Goal: Contribute content

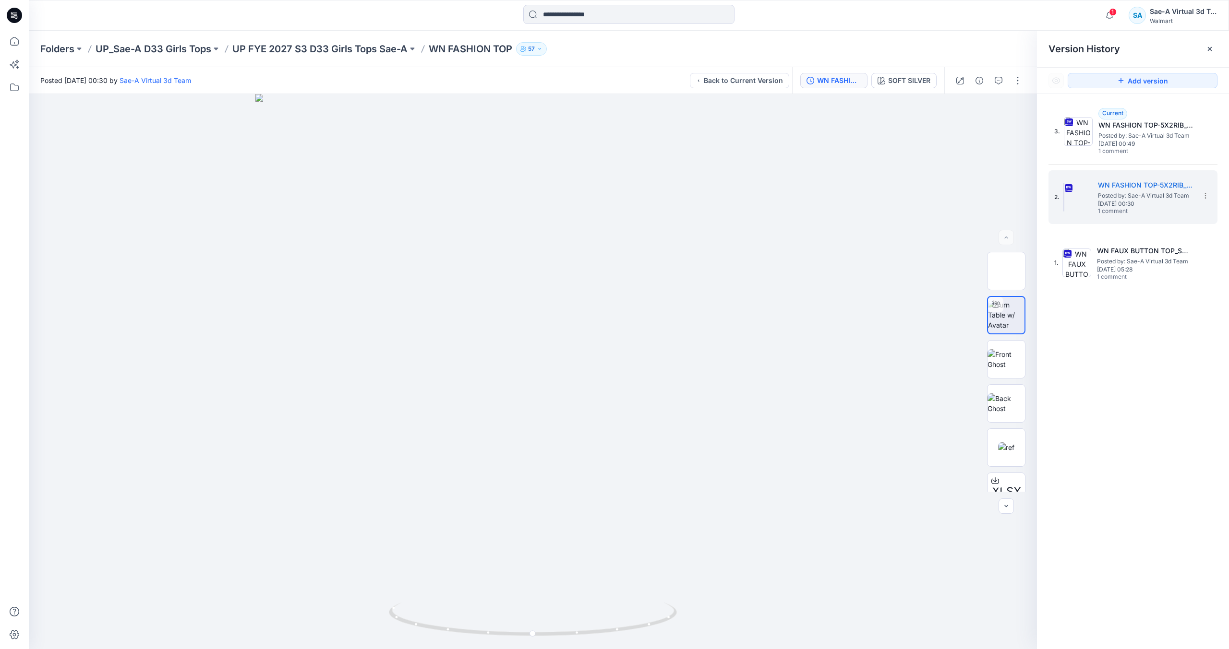
click at [22, 18] on div at bounding box center [14, 15] width 31 height 31
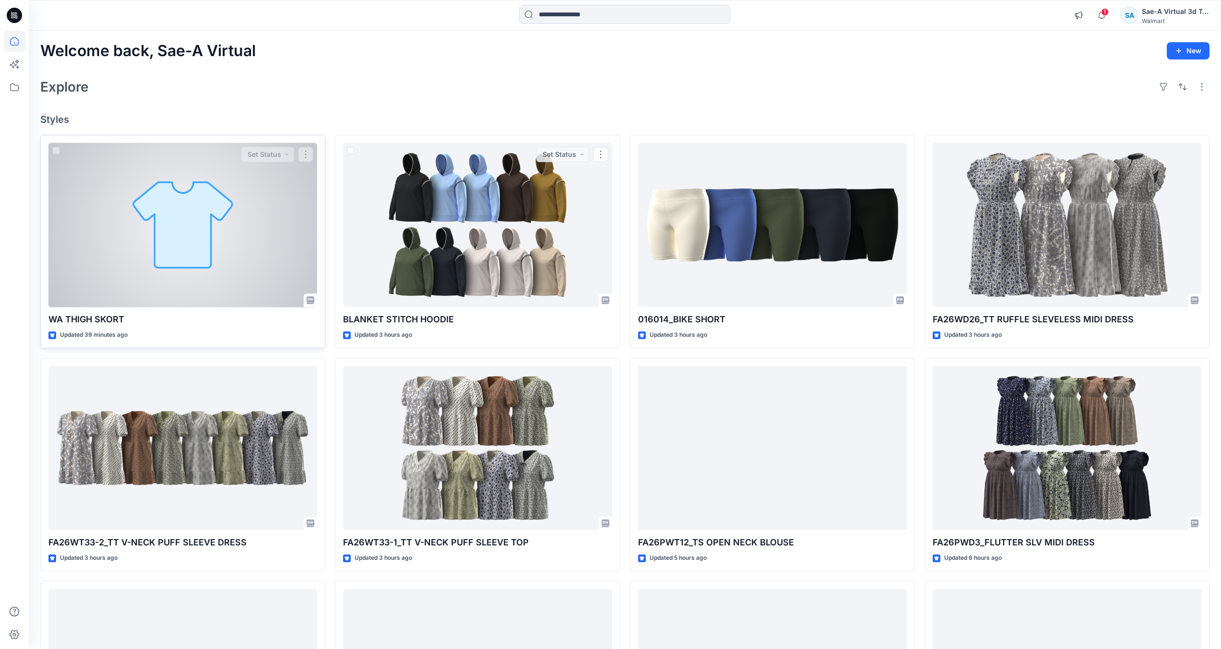
click at [233, 274] on div at bounding box center [182, 225] width 269 height 165
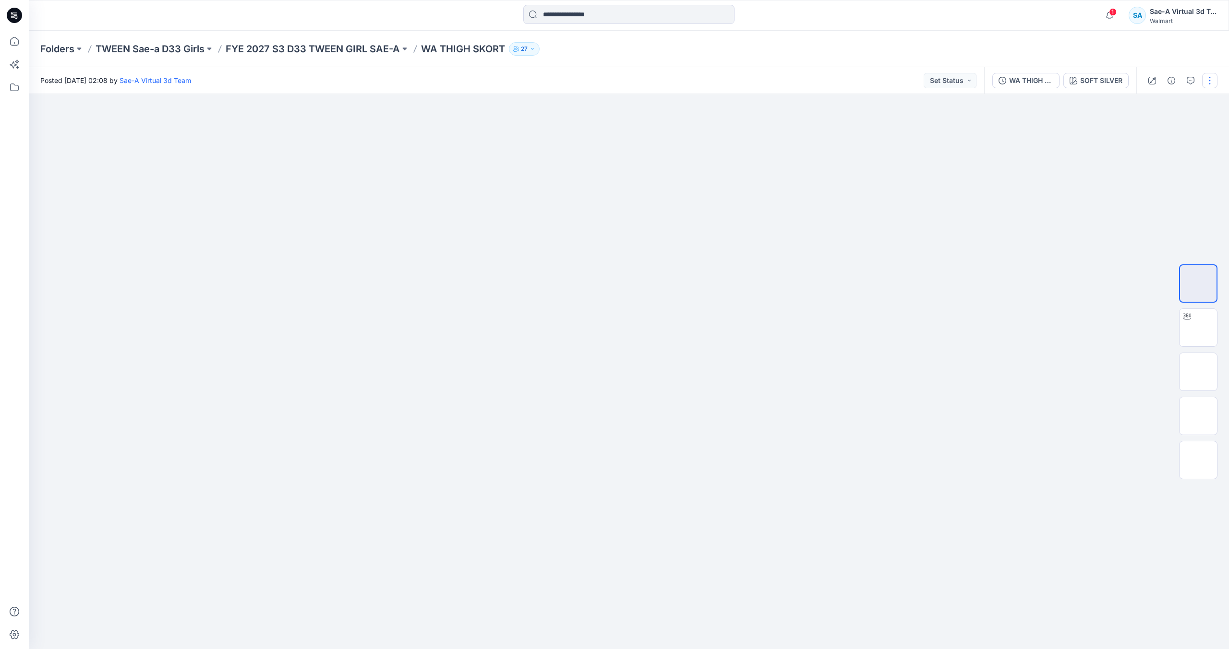
click at [1211, 80] on button "button" at bounding box center [1209, 80] width 15 height 15
click at [1176, 125] on button "Edit" at bounding box center [1169, 130] width 88 height 18
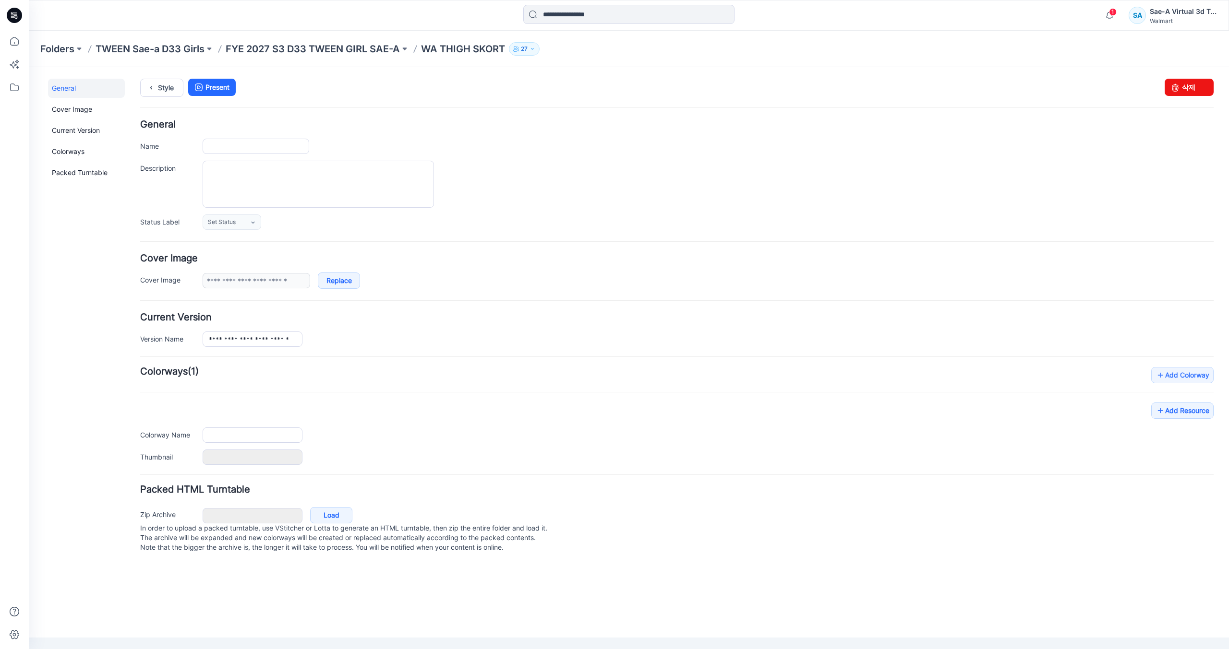
type input "**********"
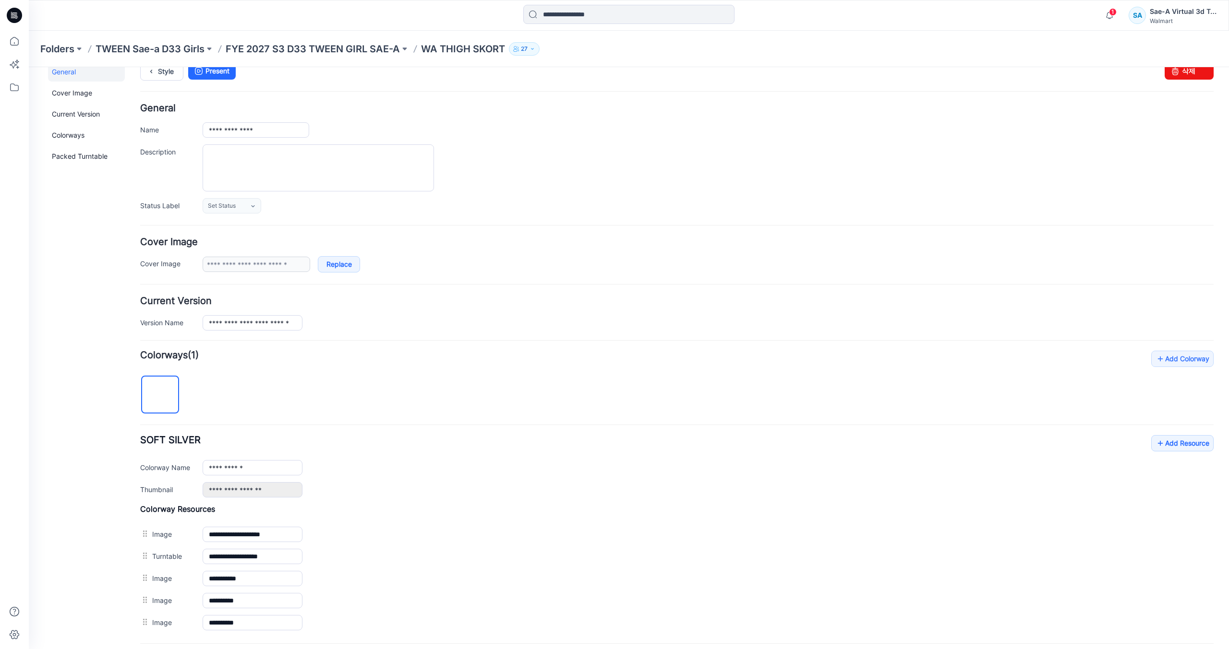
scroll to position [111, 0]
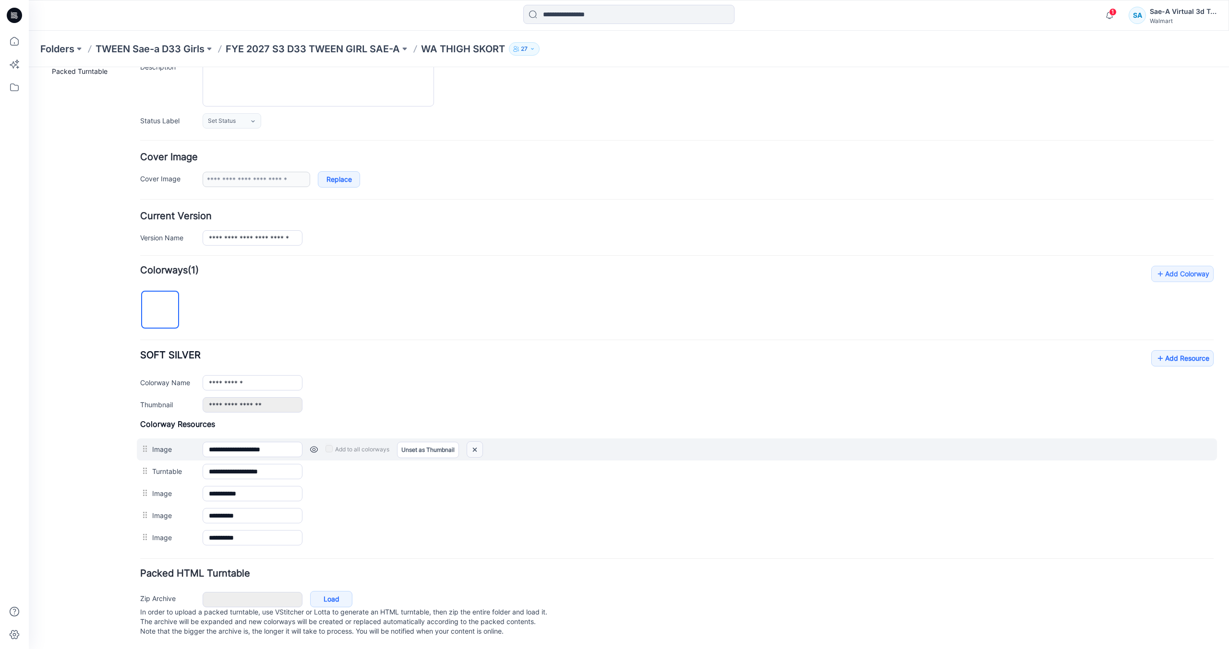
click at [478, 442] on img at bounding box center [474, 450] width 15 height 16
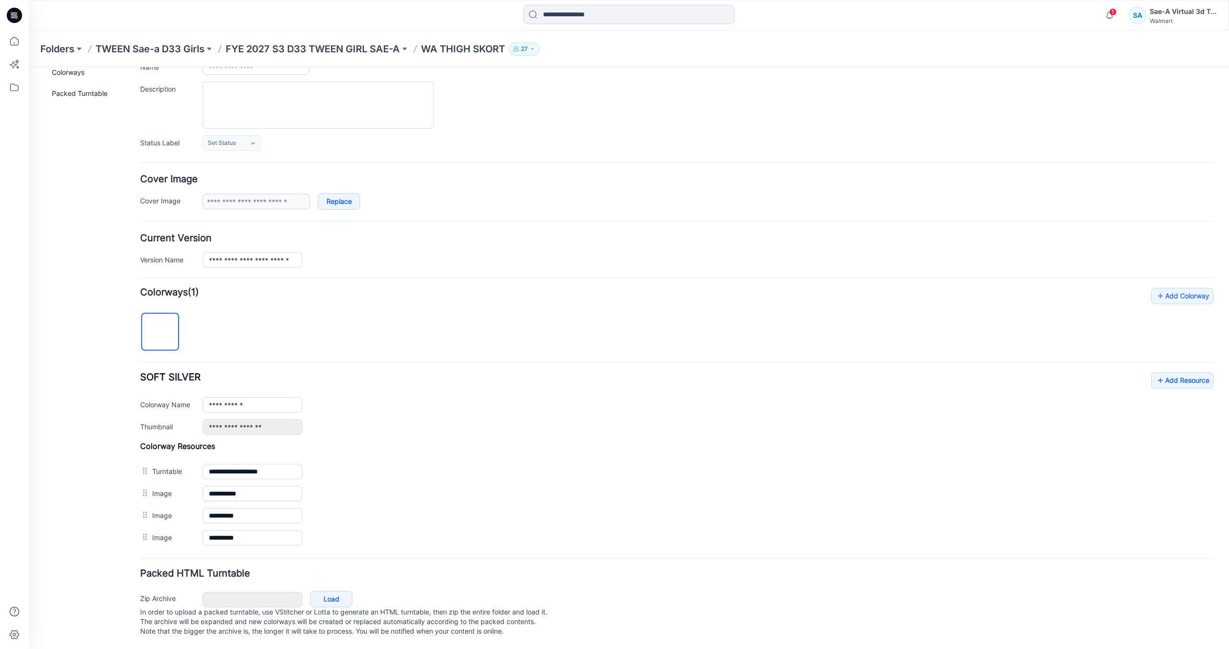
click at [29, 67] on img at bounding box center [29, 67] width 0 height 0
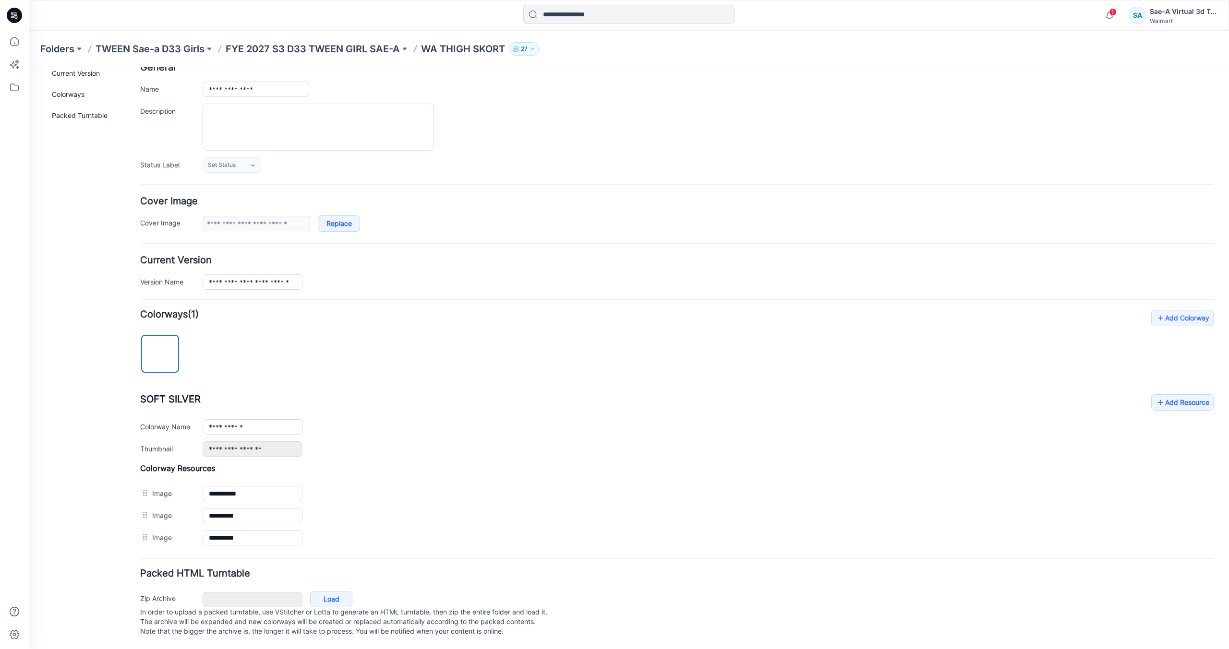
scroll to position [67, 0]
click at [29, 67] on img at bounding box center [29, 67] width 0 height 0
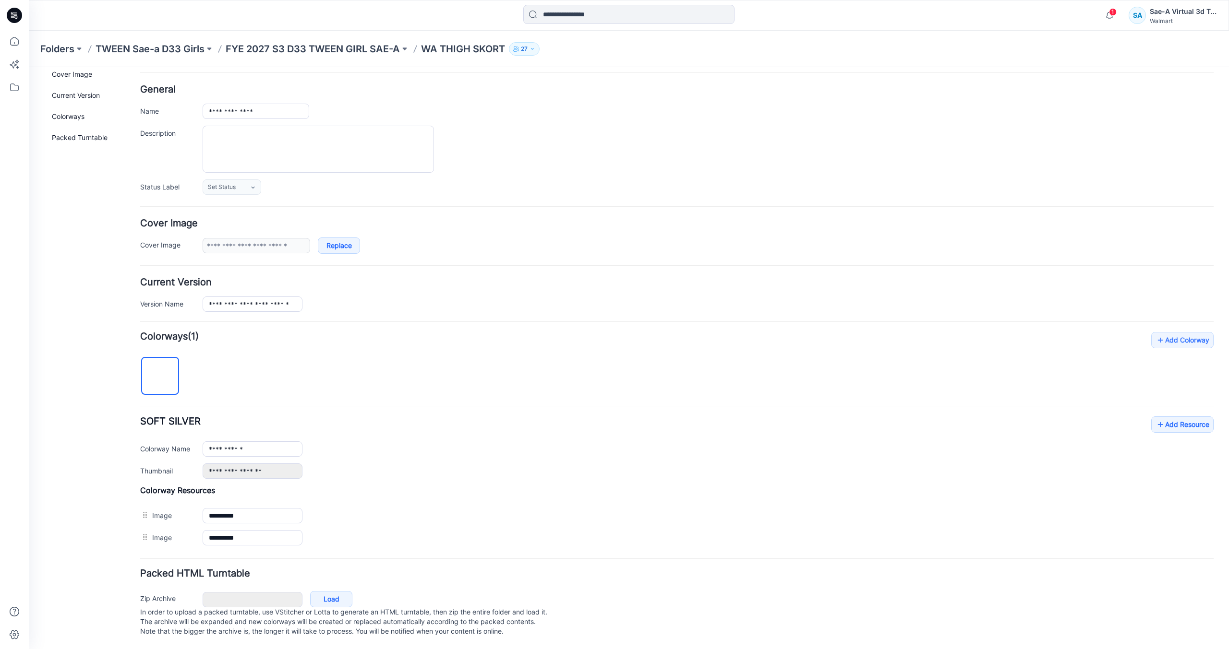
click at [29, 67] on img at bounding box center [29, 67] width 0 height 0
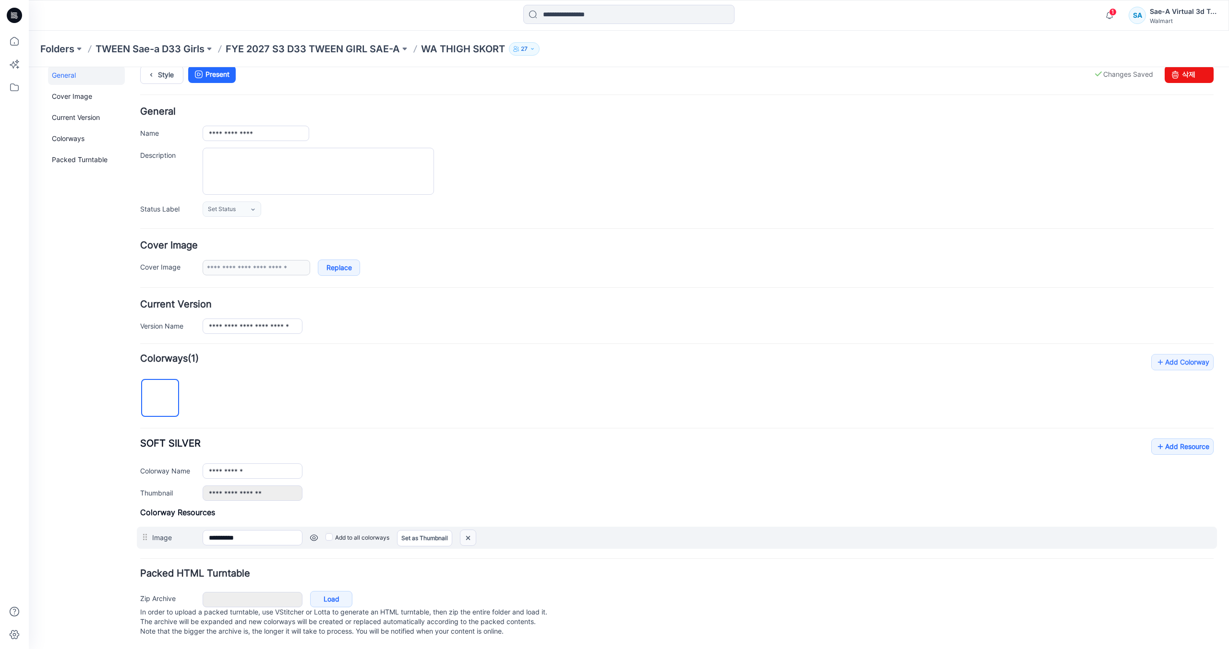
click at [468, 530] on img at bounding box center [467, 538] width 15 height 16
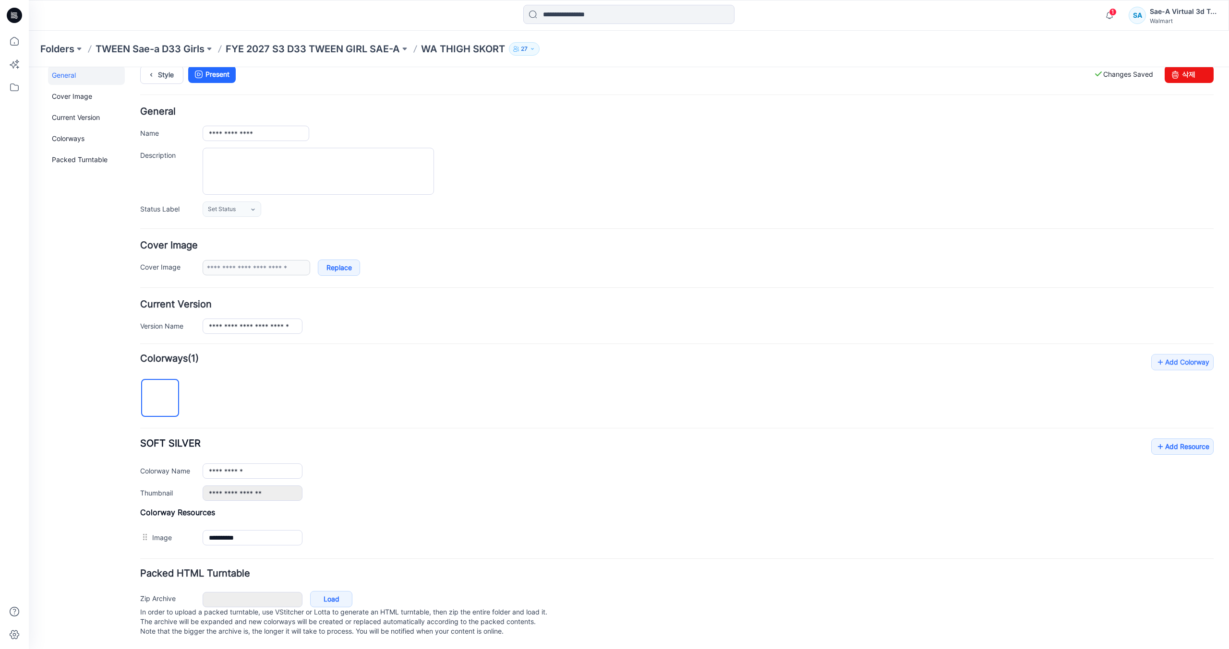
scroll to position [0, 0]
